Goal: Information Seeking & Learning: Learn about a topic

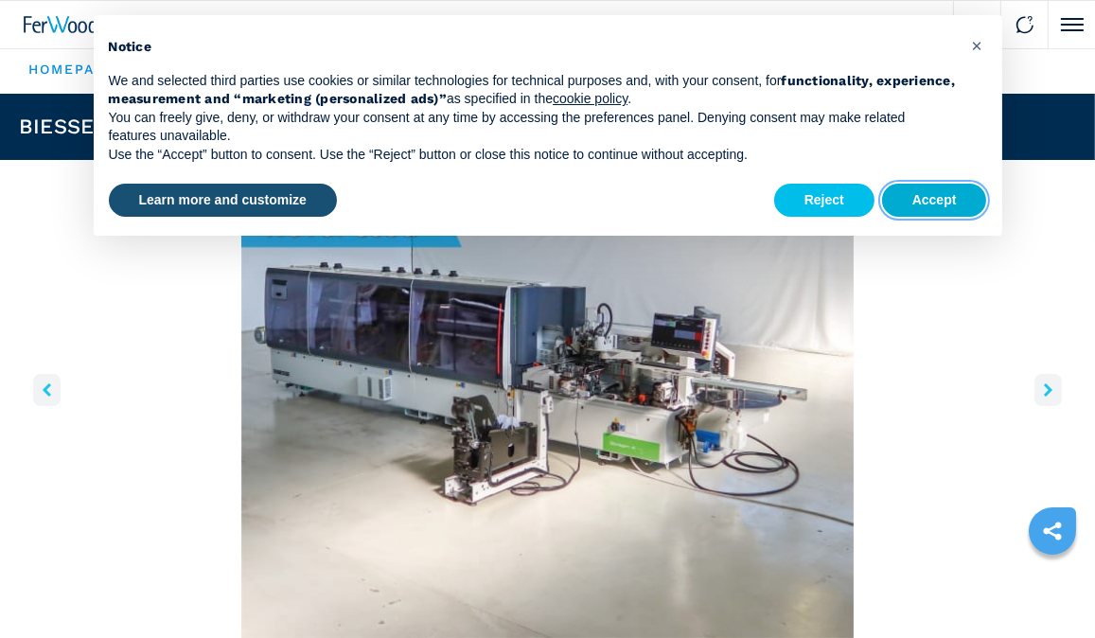
click at [953, 198] on button "Accept" at bounding box center [934, 201] width 105 height 34
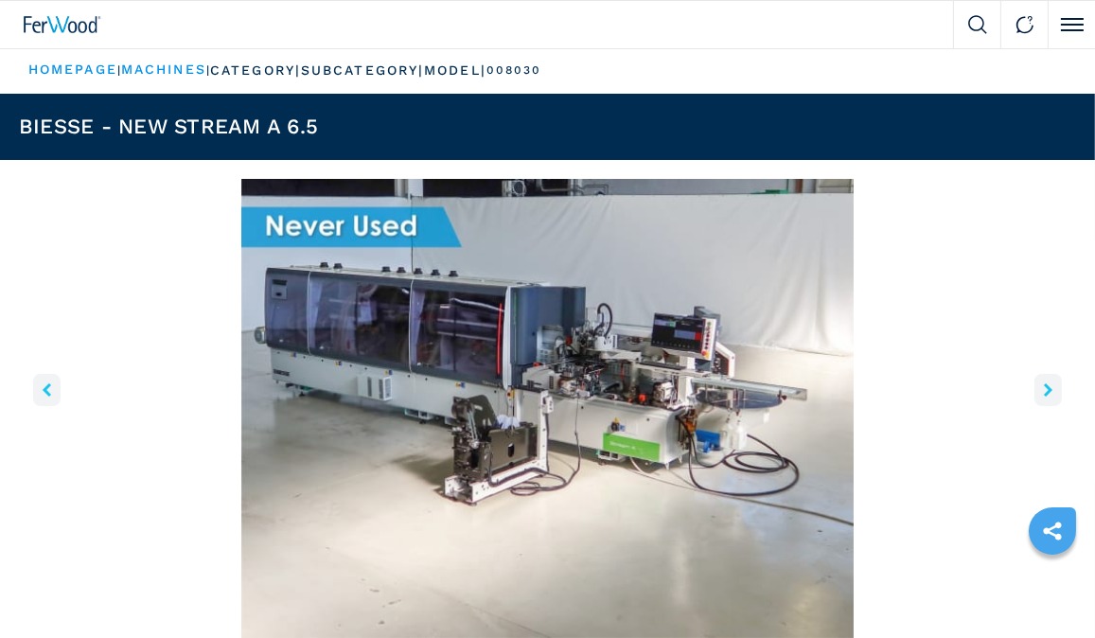
click at [551, 372] on img "Go to Slide 1" at bounding box center [547, 408] width 1057 height 459
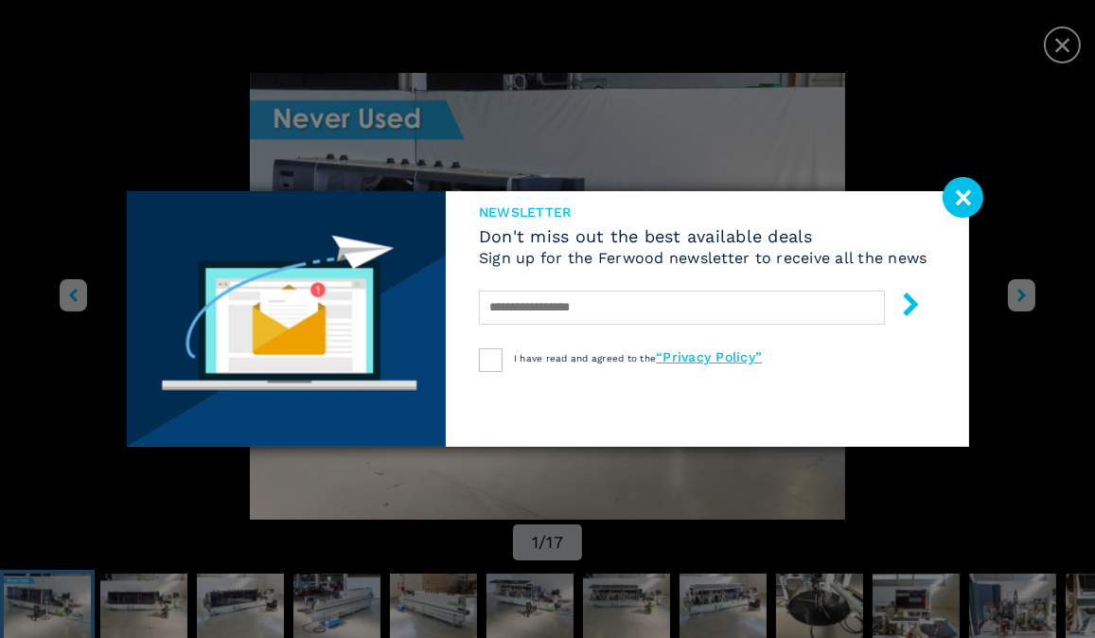
click at [958, 202] on image at bounding box center [963, 197] width 41 height 41
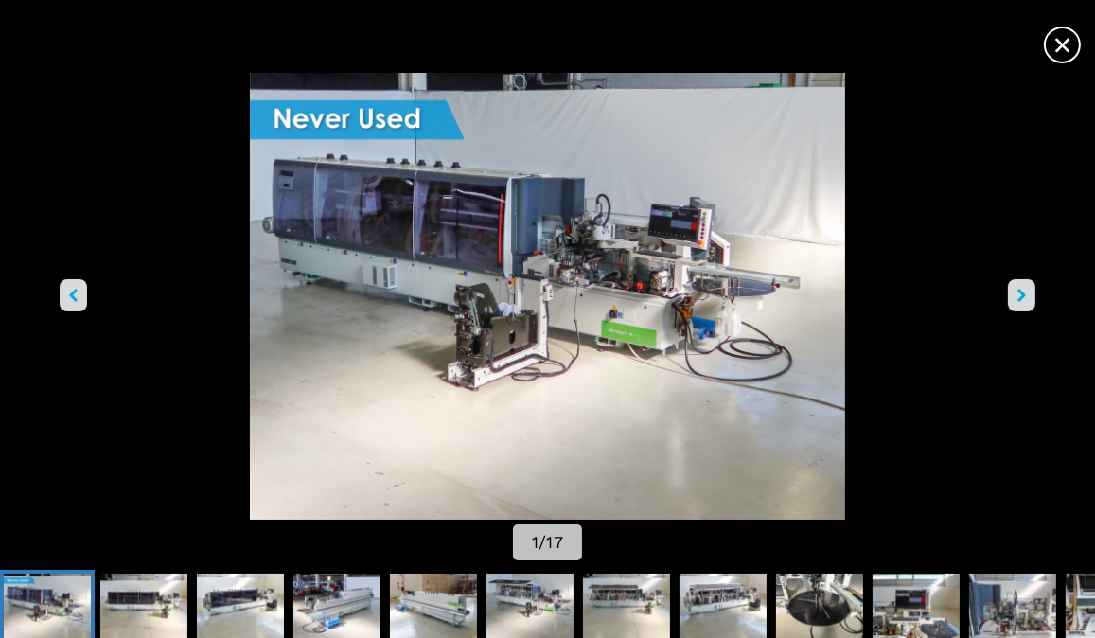
click at [527, 291] on img "Go to Slide 1" at bounding box center [547, 296] width 985 height 447
